Goal: Task Accomplishment & Management: Manage account settings

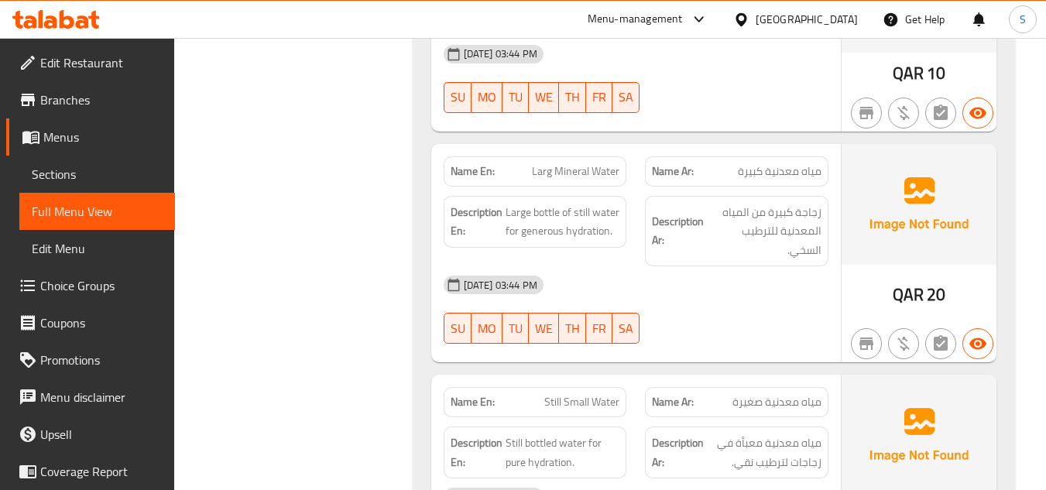
scroll to position [16363, 0]
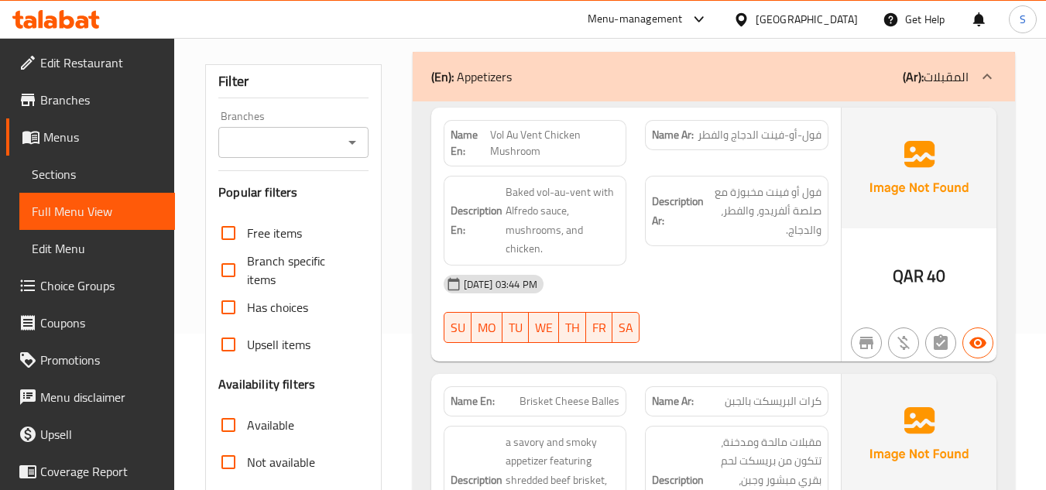
scroll to position [232, 0]
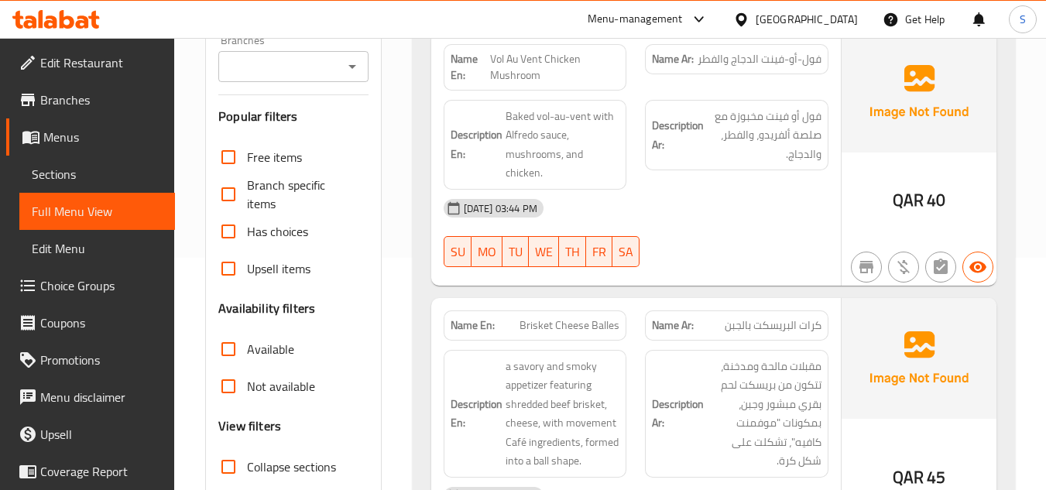
click at [98, 162] on link "Sections" at bounding box center [97, 174] width 156 height 37
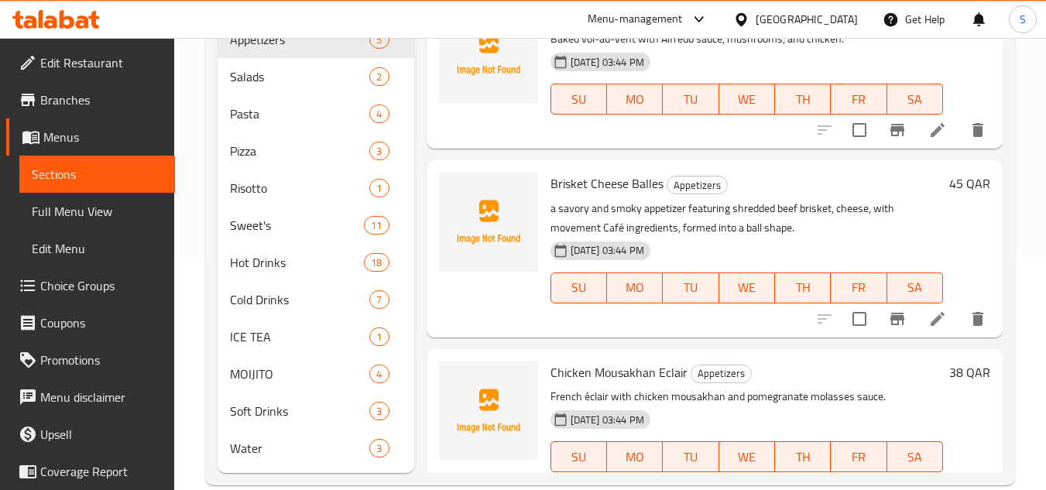
scroll to position [221, 0]
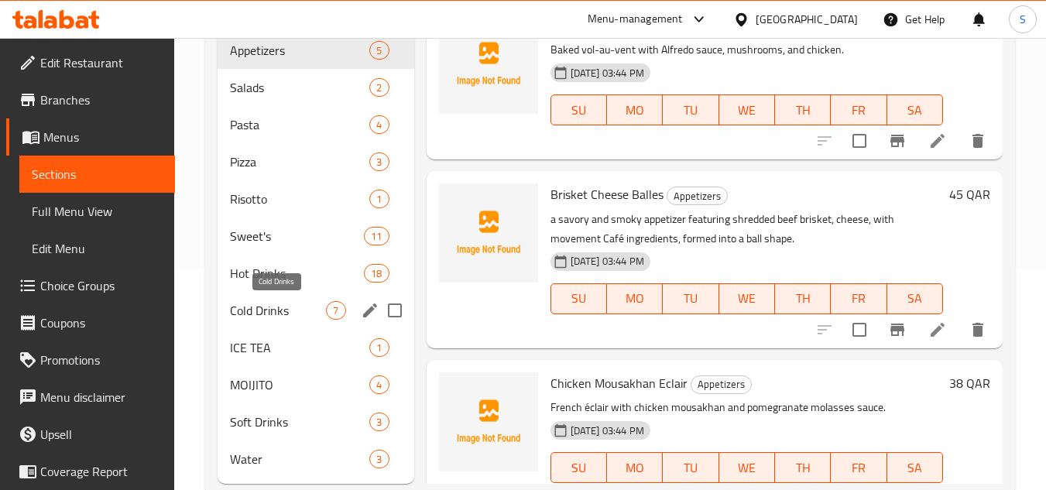
click at [293, 311] on span "Cold Drinks" at bounding box center [278, 310] width 96 height 19
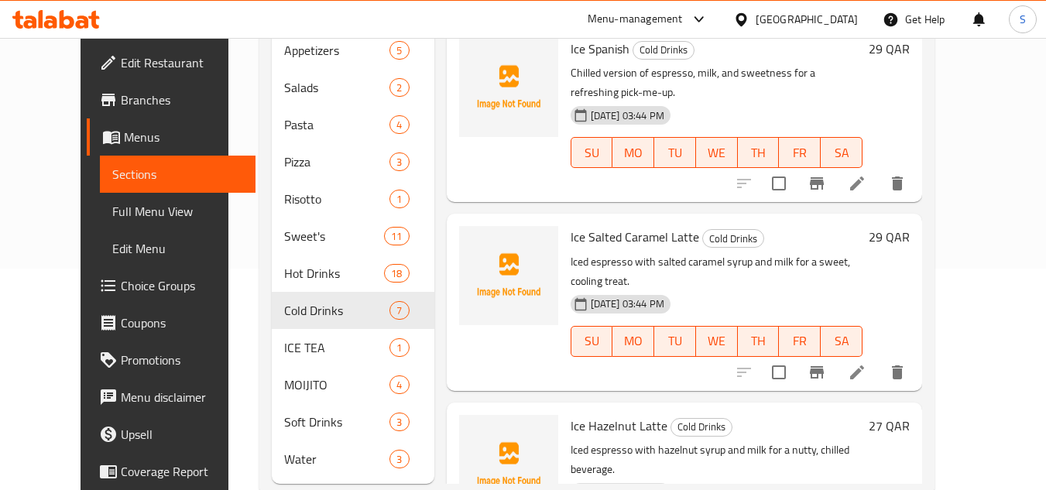
scroll to position [714, 0]
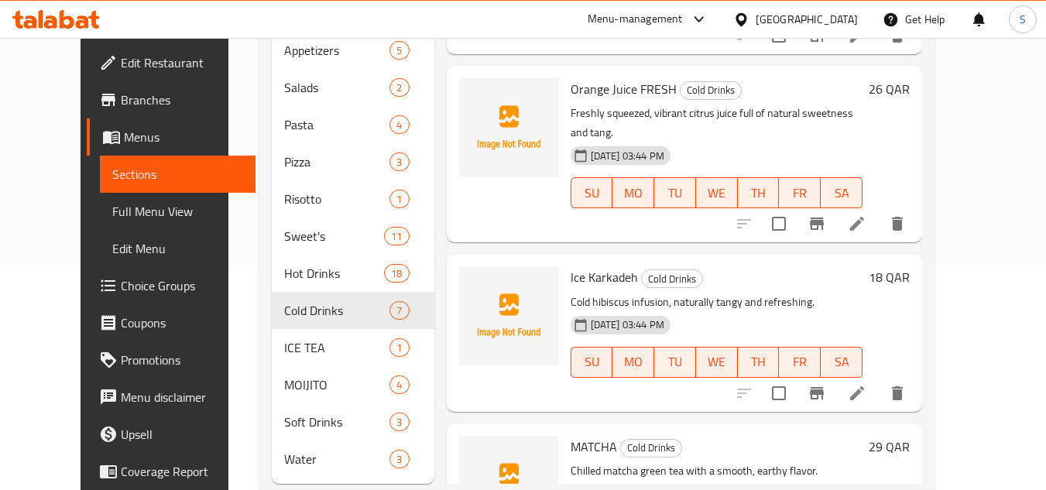
click at [718, 322] on div "Menu items Add Sort Manage items Ice Spanish Cold Drinks Chilled version of esp…" at bounding box center [678, 218] width 488 height 532
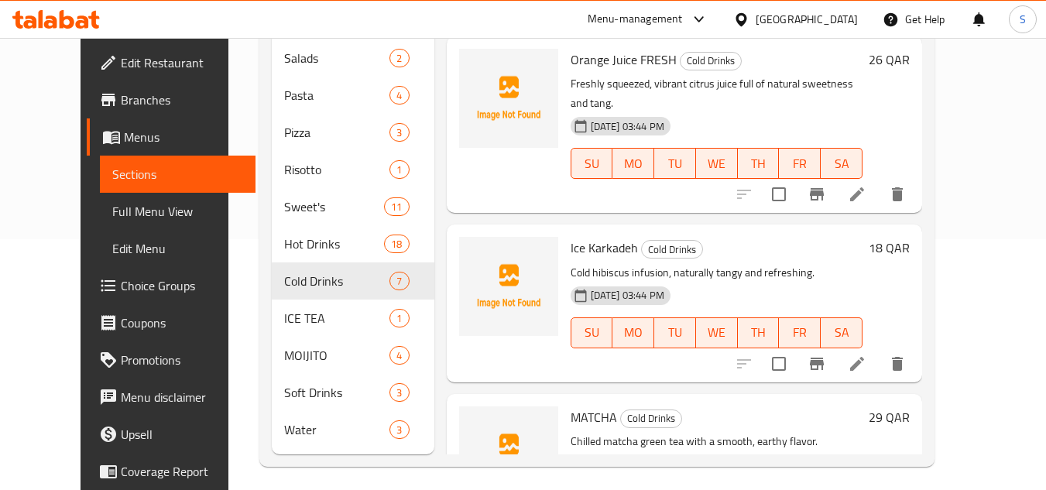
scroll to position [259, 0]
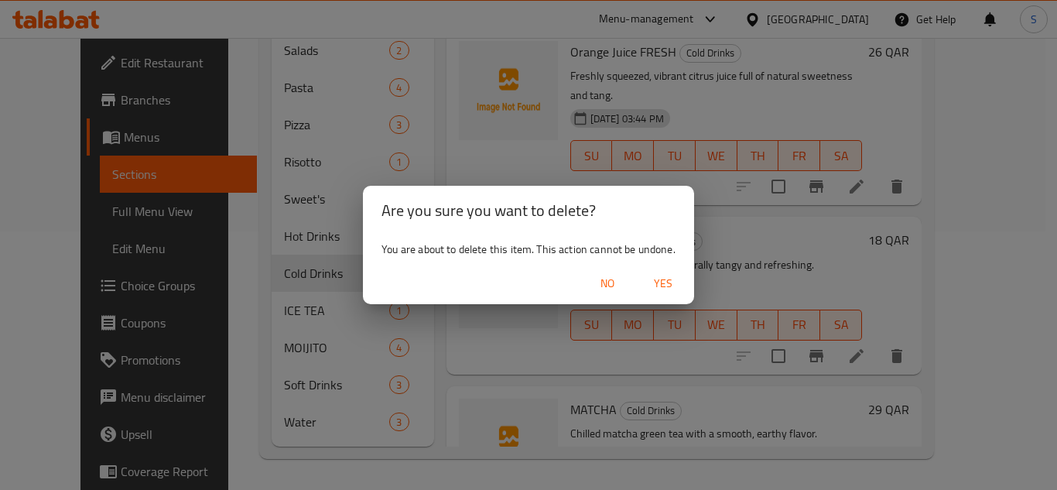
click at [663, 285] on span "Yes" at bounding box center [663, 283] width 37 height 19
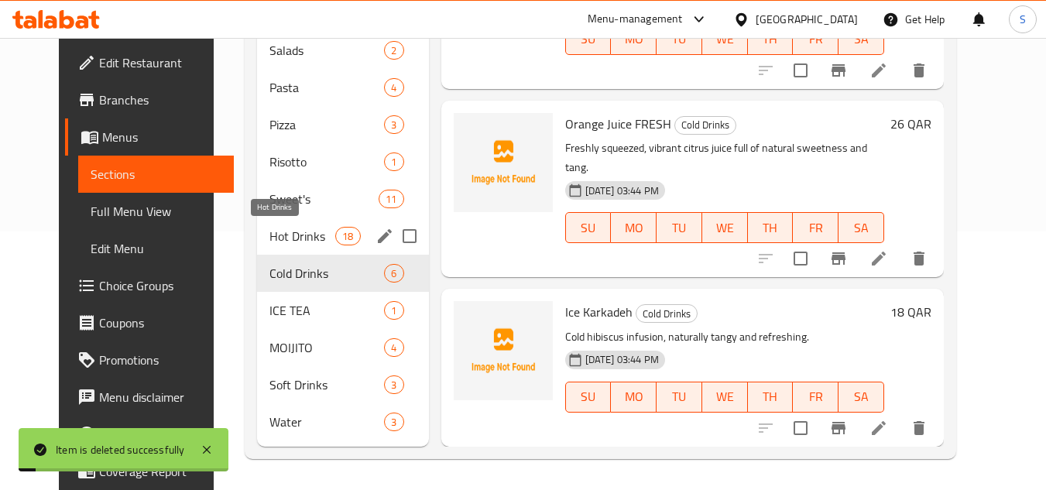
scroll to position [545, 0]
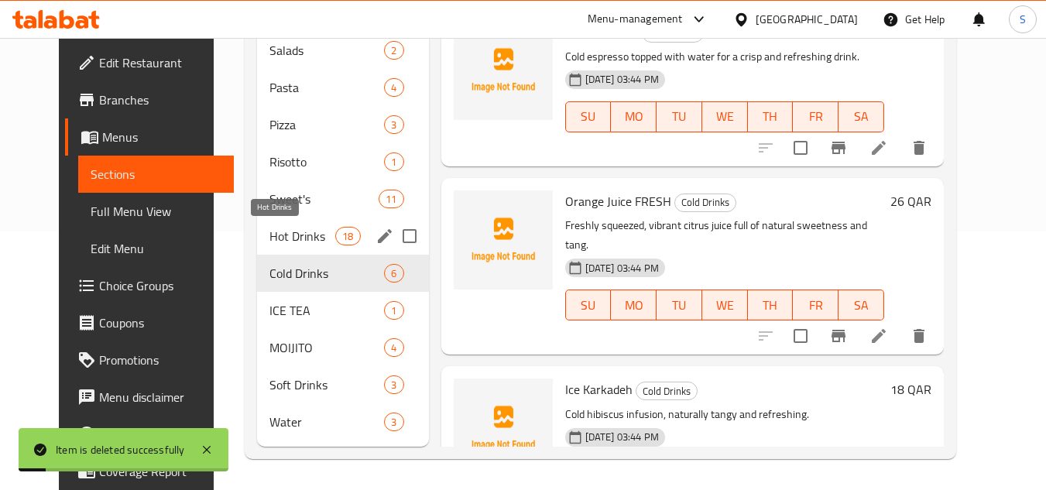
click at [269, 235] on span "Hot Drinks" at bounding box center [302, 236] width 66 height 19
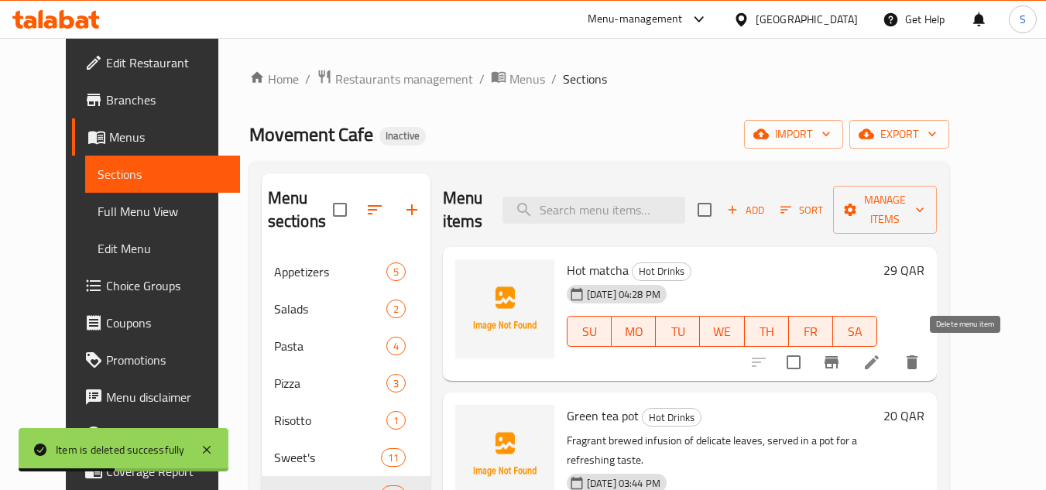
click at [921, 362] on icon "delete" at bounding box center [912, 362] width 19 height 19
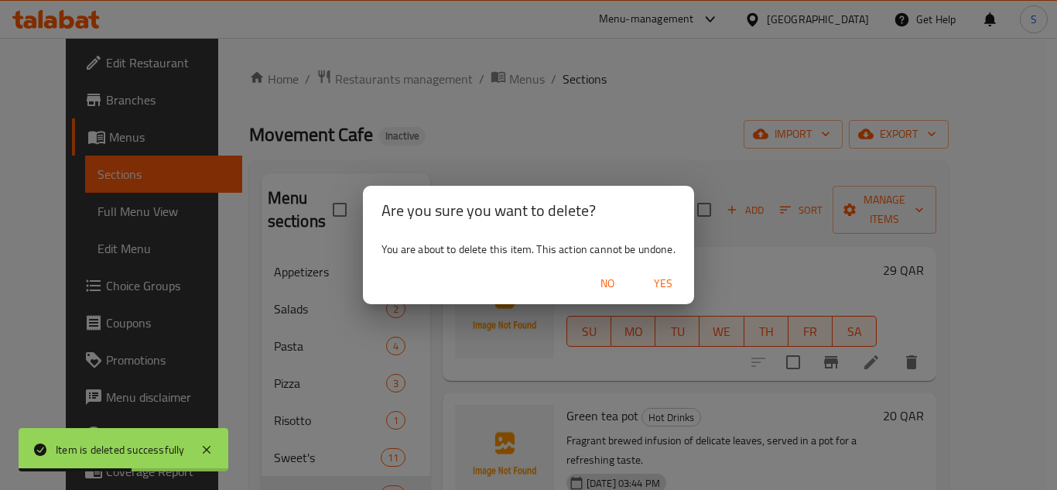
click at [666, 282] on span "Yes" at bounding box center [663, 283] width 37 height 19
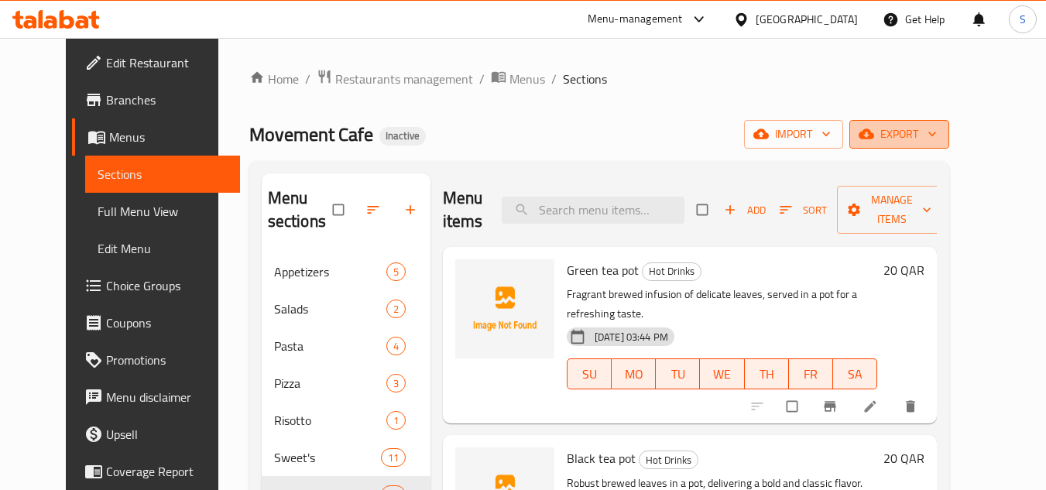
click at [937, 132] on span "export" at bounding box center [899, 134] width 75 height 19
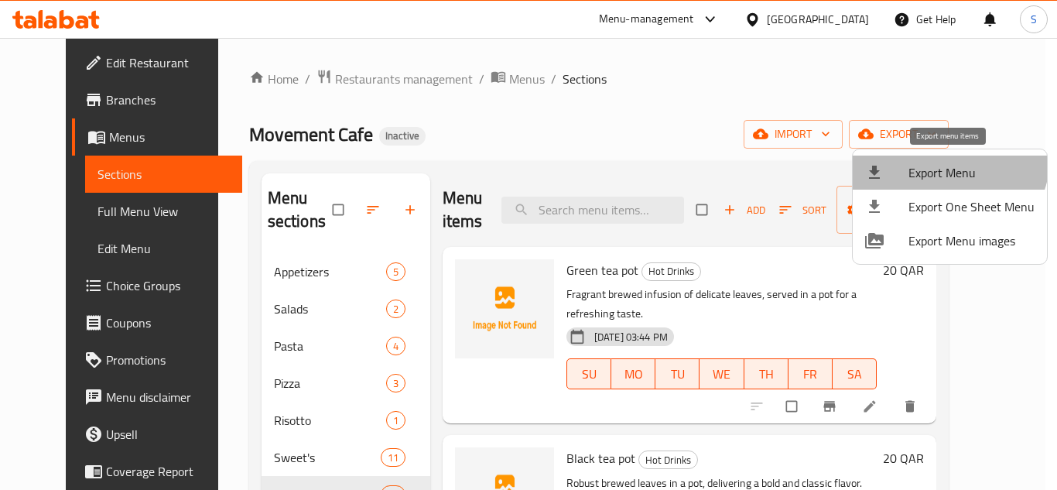
click at [943, 156] on li "Export Menu" at bounding box center [950, 173] width 194 height 34
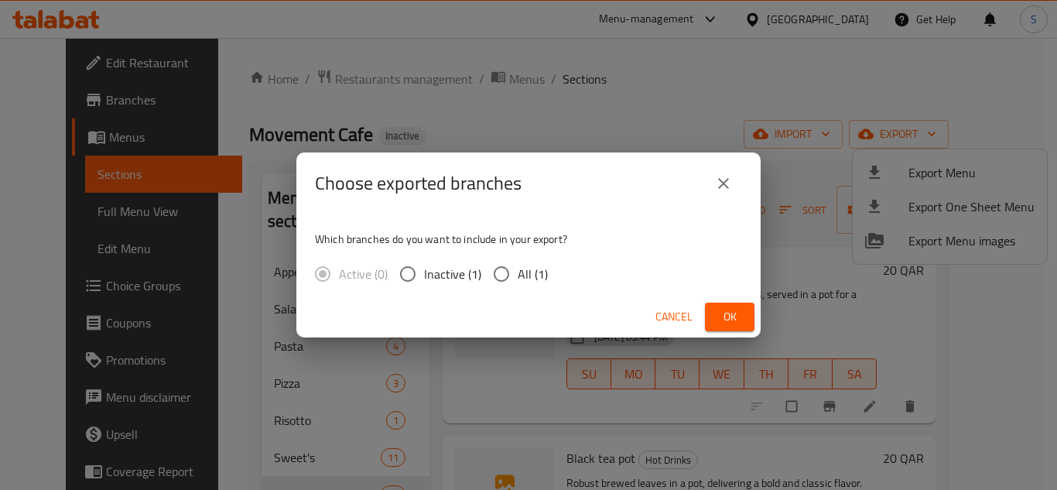
click at [533, 274] on span "All (1)" at bounding box center [533, 274] width 30 height 19
click at [518, 274] on input "All (1)" at bounding box center [501, 274] width 33 height 33
radio input "true"
click at [735, 321] on span "Ok" at bounding box center [730, 316] width 25 height 19
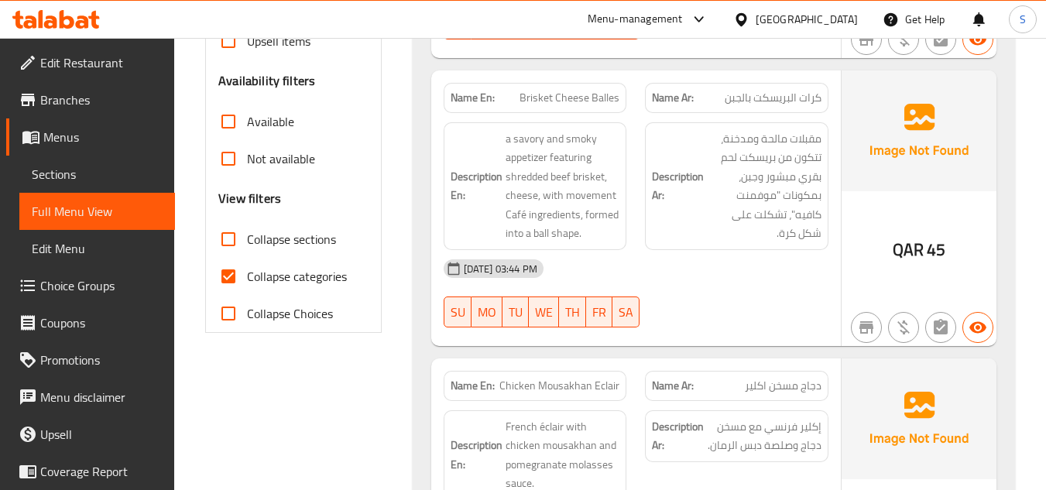
scroll to position [464, 0]
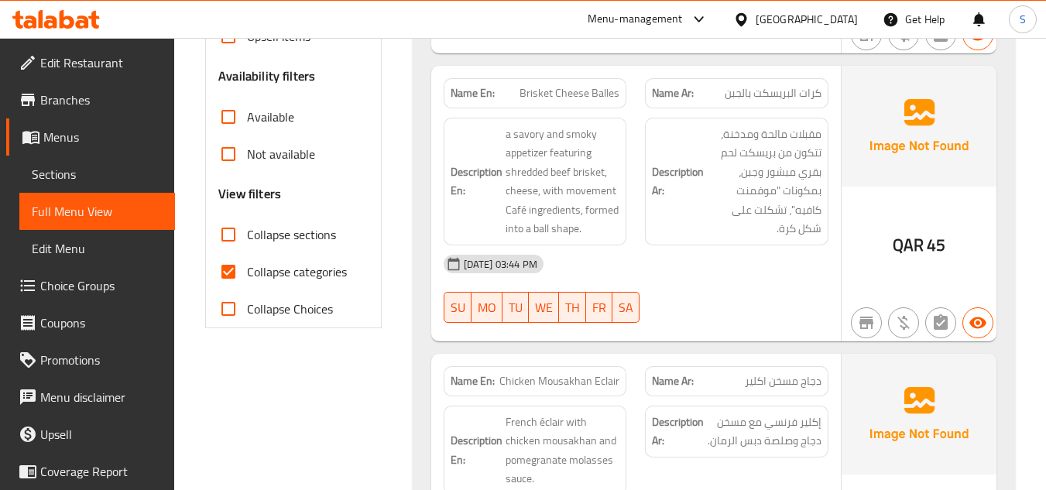
click at [283, 266] on span "Collapse categories" at bounding box center [297, 271] width 100 height 19
click at [247, 266] on input "Collapse categories" at bounding box center [228, 271] width 37 height 37
checkbox input "false"
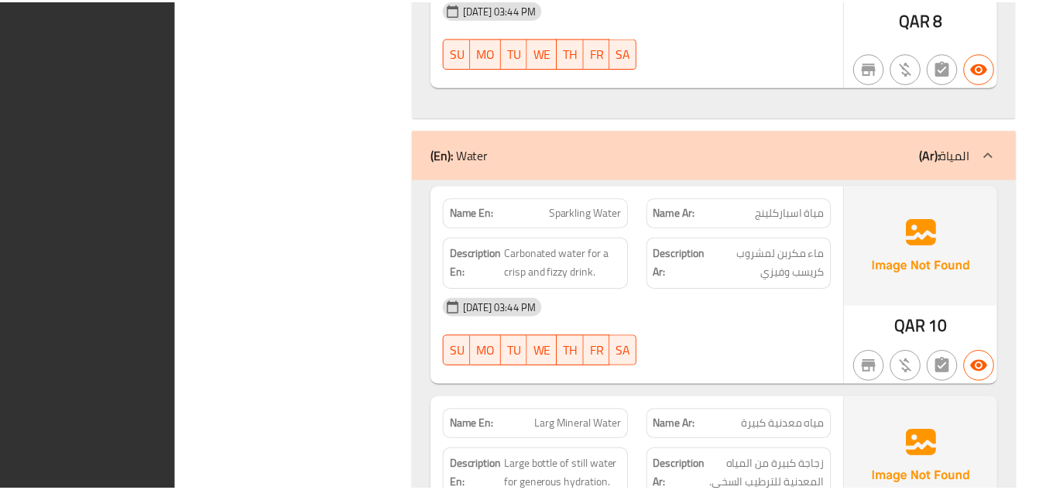
scroll to position [15948, 0]
